Goal: Navigation & Orientation: Find specific page/section

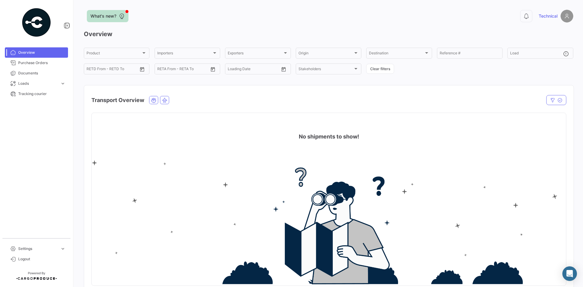
click at [112, 17] on span "What's new?" at bounding box center [103, 16] width 26 height 6
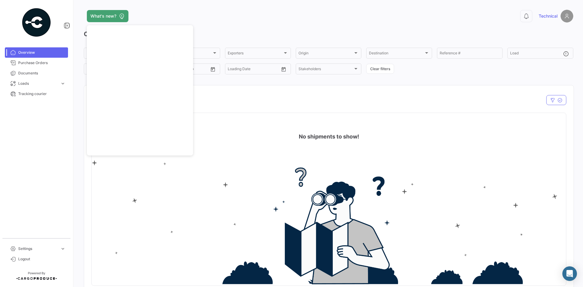
click at [162, 182] on img at bounding box center [329, 222] width 474 height 124
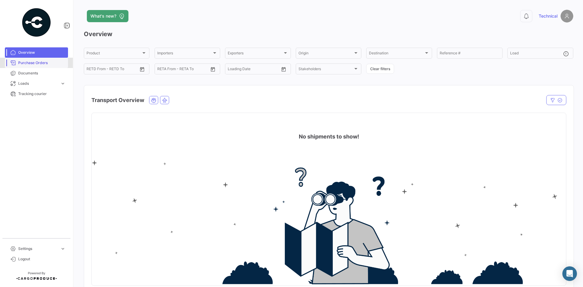
click at [37, 64] on span "Purchase Orders" at bounding box center [41, 62] width 47 height 5
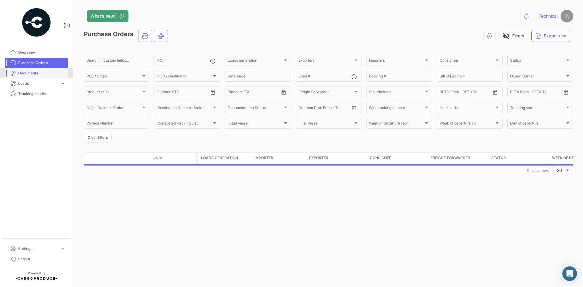
click at [36, 75] on span "Documents" at bounding box center [41, 72] width 47 height 5
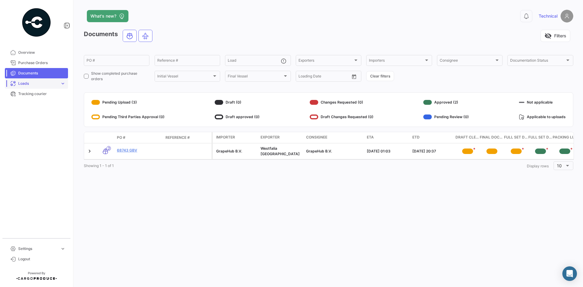
click at [38, 83] on span "Loads" at bounding box center [37, 83] width 39 height 5
click at [30, 106] on span "Ocean Loads" at bounding box center [27, 106] width 23 height 5
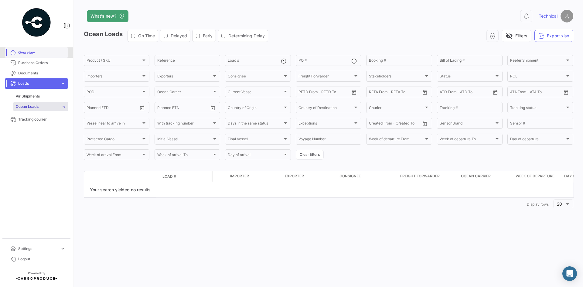
click at [31, 53] on span "Overview" at bounding box center [41, 52] width 47 height 5
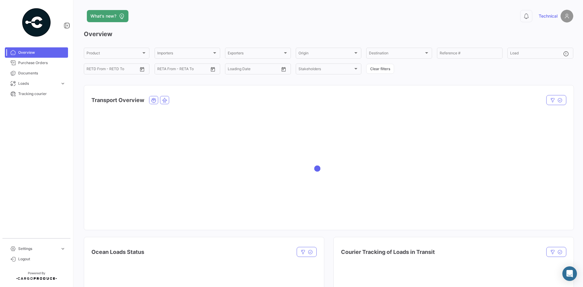
click at [36, 26] on img at bounding box center [36, 22] width 30 height 30
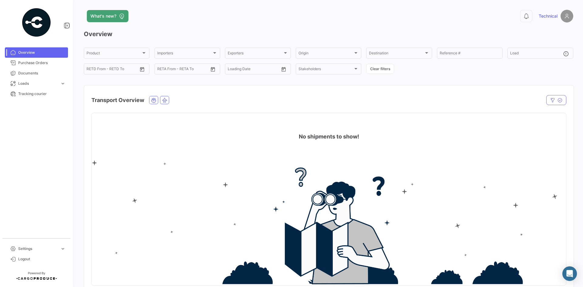
click at [563, 15] on img at bounding box center [566, 16] width 13 height 13
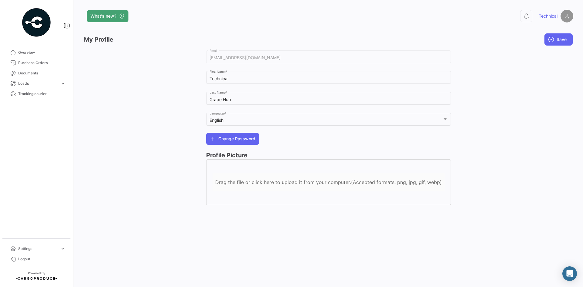
click at [156, 202] on div at bounding box center [145, 130] width 122 height 162
